Goal: Navigation & Orientation: Understand site structure

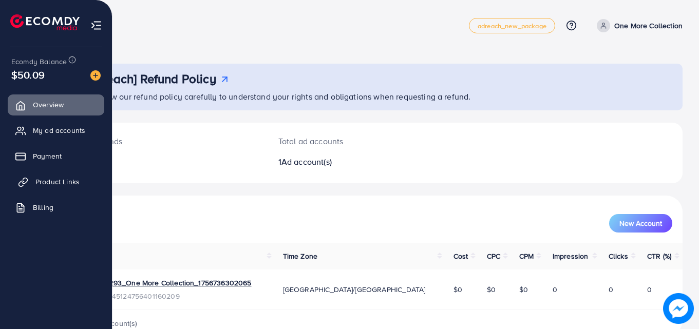
click at [29, 180] on link "Product Links" at bounding box center [56, 181] width 97 height 21
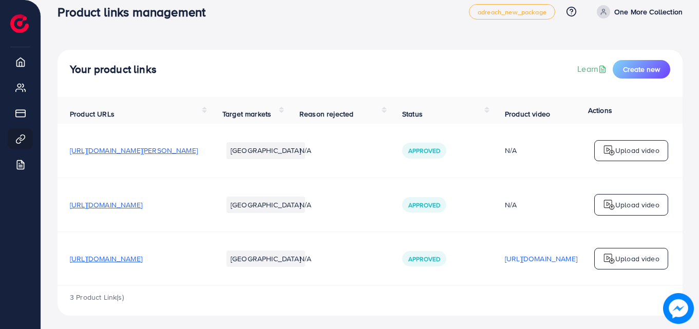
scroll to position [23, 0]
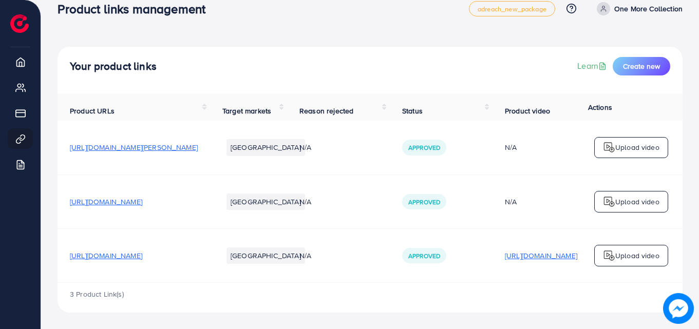
click at [551, 249] on p "[URL][DOMAIN_NAME]" at bounding box center [541, 255] width 72 height 12
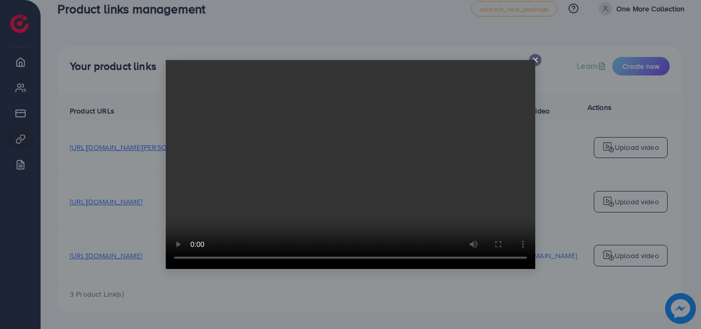
click at [374, 170] on video at bounding box center [351, 164] width 370 height 209
click at [537, 58] on icon at bounding box center [535, 60] width 8 height 8
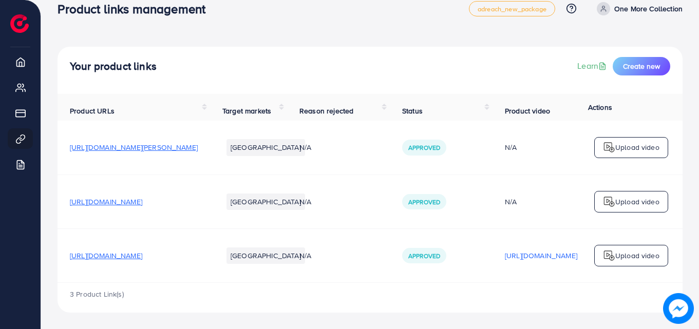
click at [390, 105] on th "Reason rejected" at bounding box center [338, 107] width 103 height 27
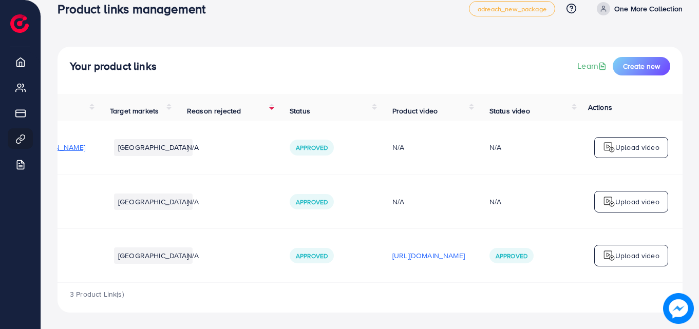
scroll to position [0, 0]
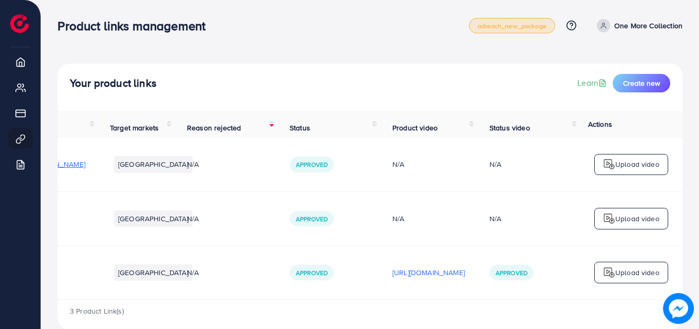
click at [497, 31] on link "adreach_new_package" at bounding box center [512, 25] width 86 height 15
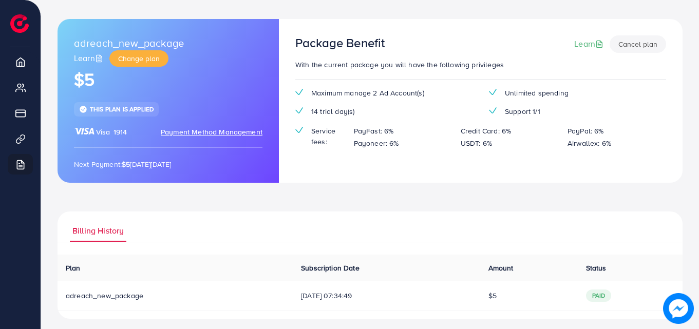
scroll to position [51, 0]
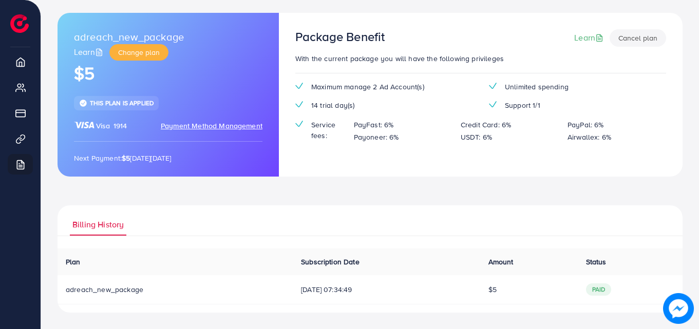
drag, startPoint x: 548, startPoint y: 243, endPoint x: 407, endPoint y: 290, distance: 149.2
click at [407, 290] on div "Billing History Plan Subscription Date Amount Status Download Invoice adreach_n…" at bounding box center [369, 258] width 625 height 107
click at [580, 216] on ul "Billing History" at bounding box center [369, 220] width 625 height 31
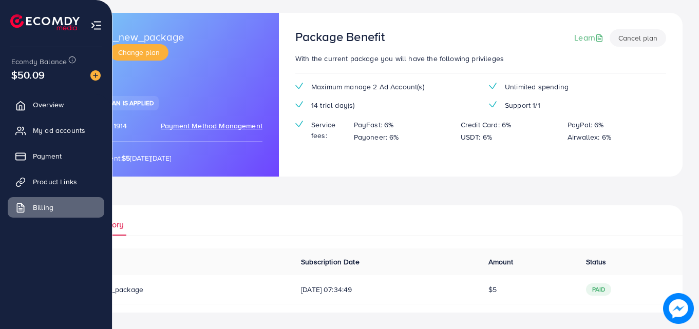
click at [47, 279] on div "Ecomdy Balance $50.09 Overview My ad accounts Payment Product Links Billing" at bounding box center [56, 164] width 112 height 329
click at [42, 109] on span "Overview" at bounding box center [50, 105] width 31 height 10
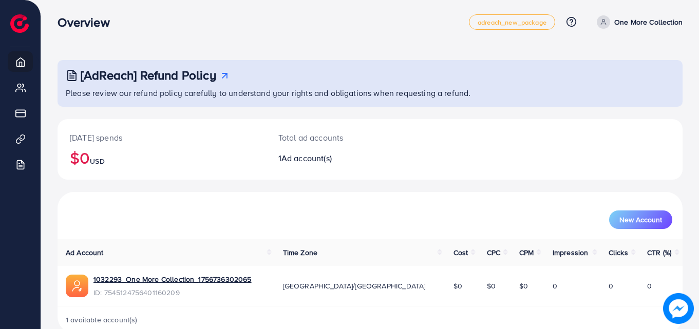
scroll to position [2, 0]
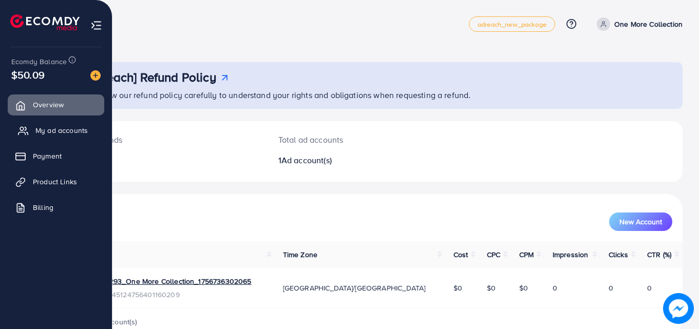
click at [53, 131] on span "My ad accounts" at bounding box center [61, 130] width 52 height 10
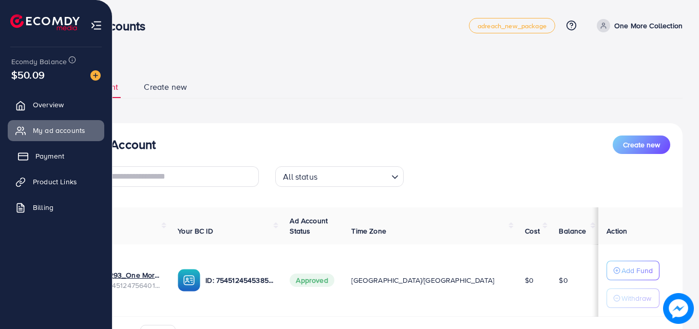
click at [34, 159] on link "Payment" at bounding box center [56, 156] width 97 height 21
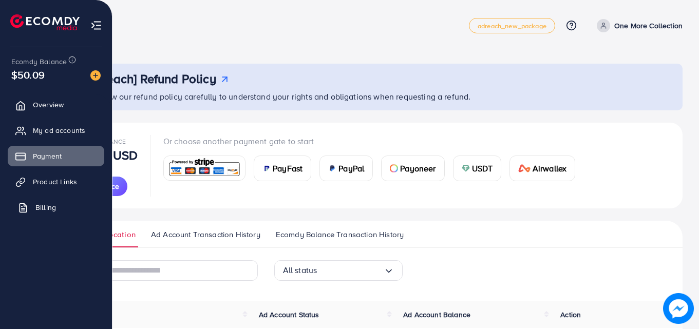
click at [39, 209] on span "Billing" at bounding box center [45, 207] width 21 height 10
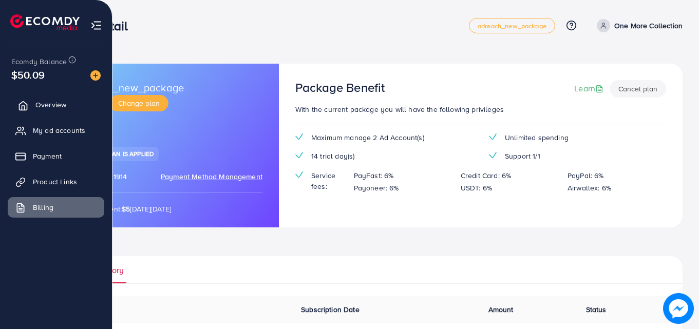
click at [35, 101] on link "Overview" at bounding box center [56, 104] width 97 height 21
